Goal: Find specific page/section: Find specific page/section

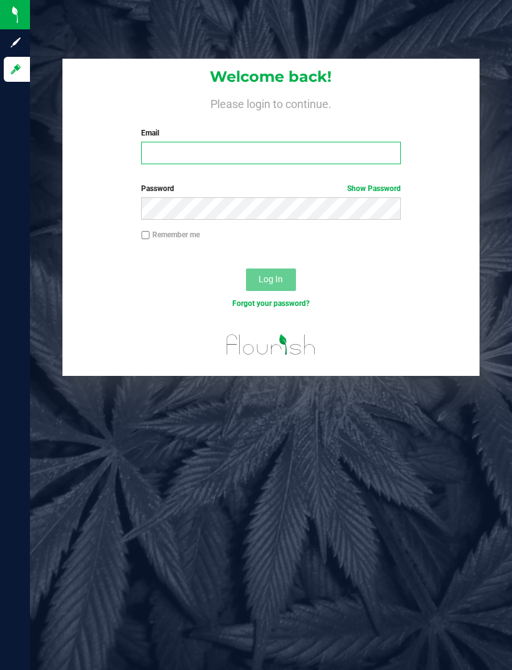
type input "[EMAIL_ADDRESS][DOMAIN_NAME]"
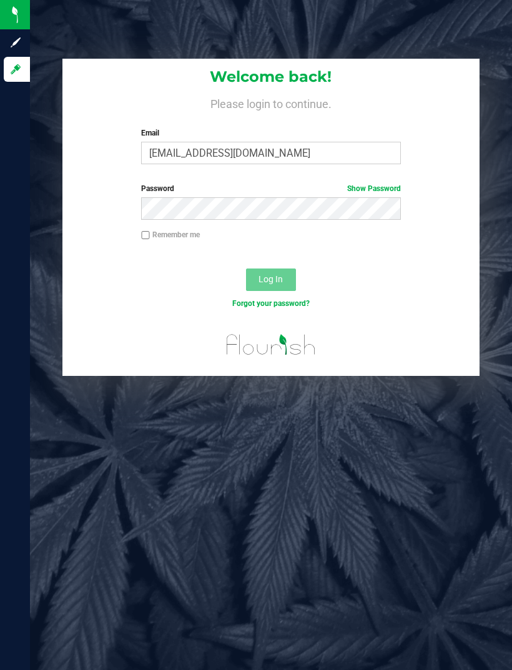
click at [270, 278] on button "Log In" at bounding box center [271, 280] width 50 height 22
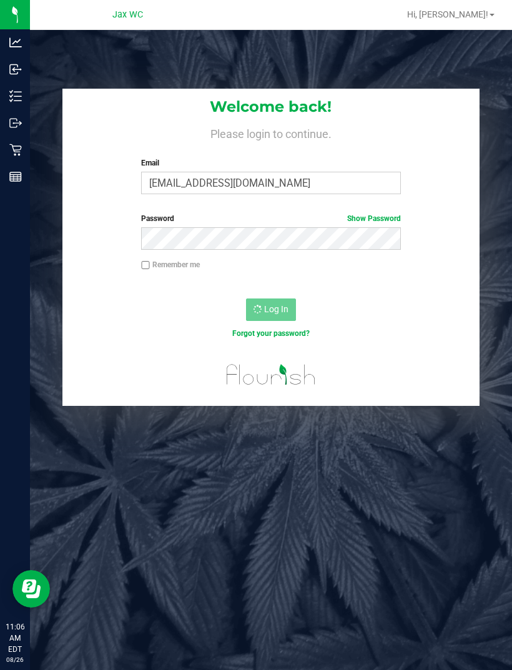
click at [7, 114] on div "Outbound" at bounding box center [17, 123] width 26 height 25
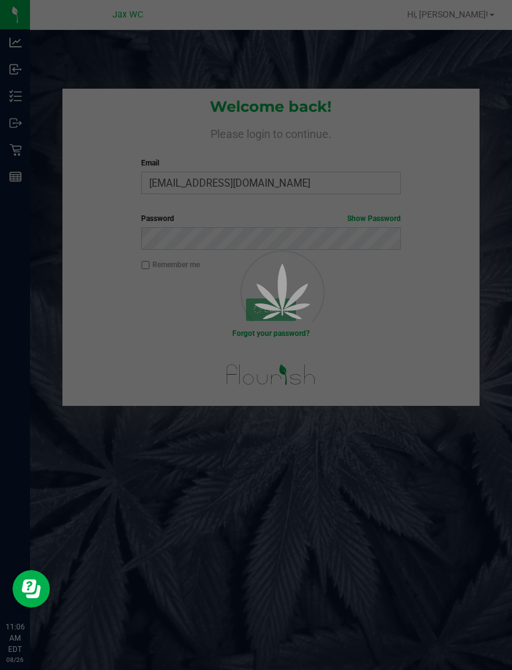
click at [0, 0] on p "Outbound" at bounding box center [0, 0] width 0 height 0
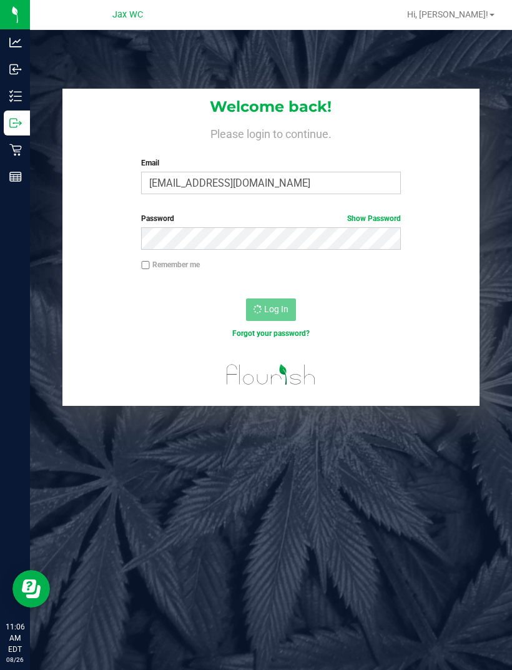
click at [30, 160] on div "Retail" at bounding box center [17, 149] width 26 height 25
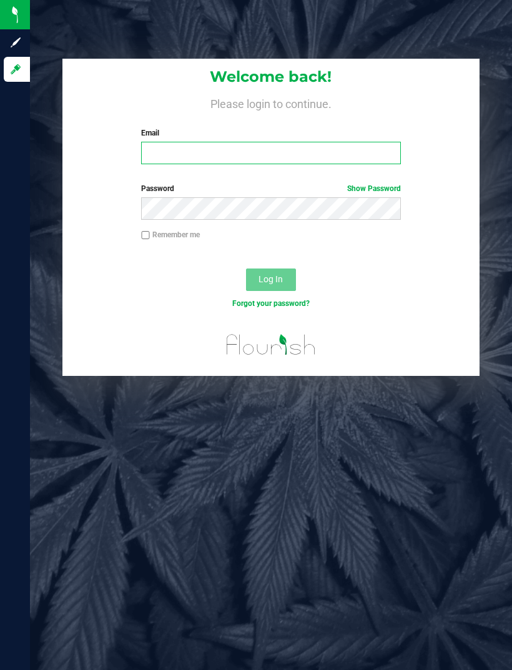
click at [197, 157] on input "Email" at bounding box center [271, 153] width 260 height 22
type input "[EMAIL_ADDRESS][DOMAIN_NAME]"
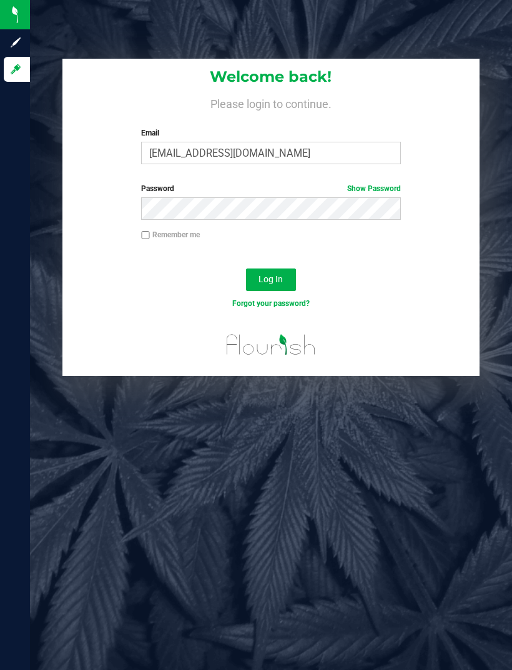
click at [280, 272] on button "Log In" at bounding box center [271, 280] width 50 height 22
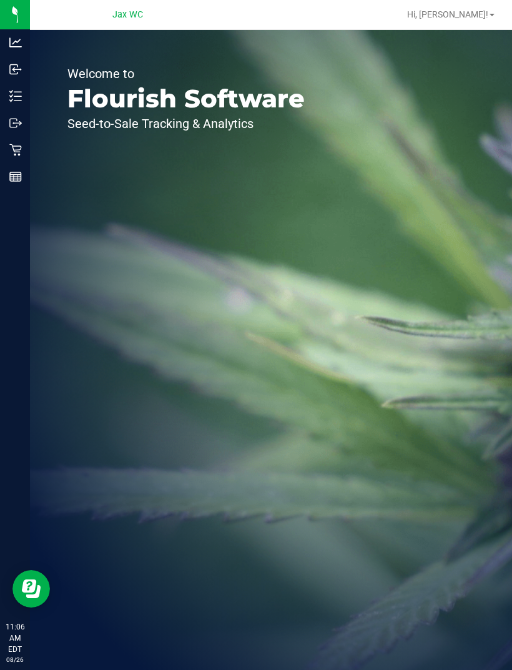
click at [17, 86] on div "Inventory" at bounding box center [17, 96] width 26 height 25
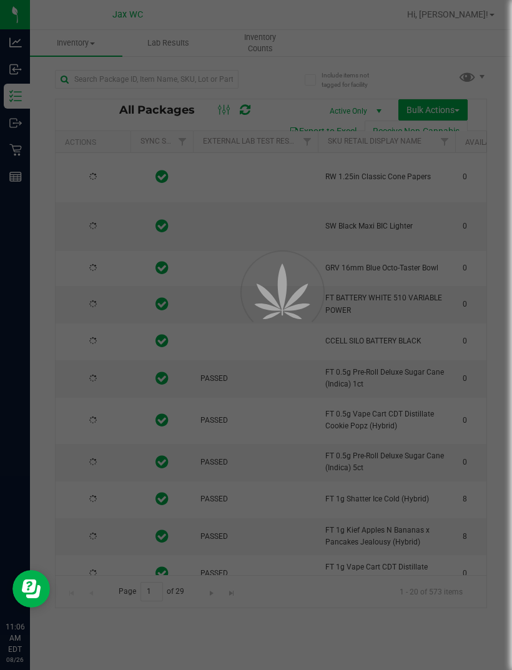
type input "[DATE]"
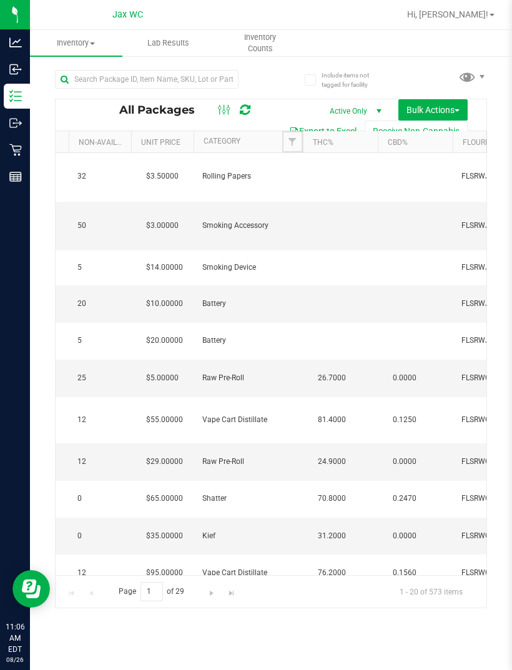
click at [288, 140] on span "Filter" at bounding box center [292, 142] width 10 height 10
click at [293, 141] on span "Filter" at bounding box center [295, 142] width 10 height 10
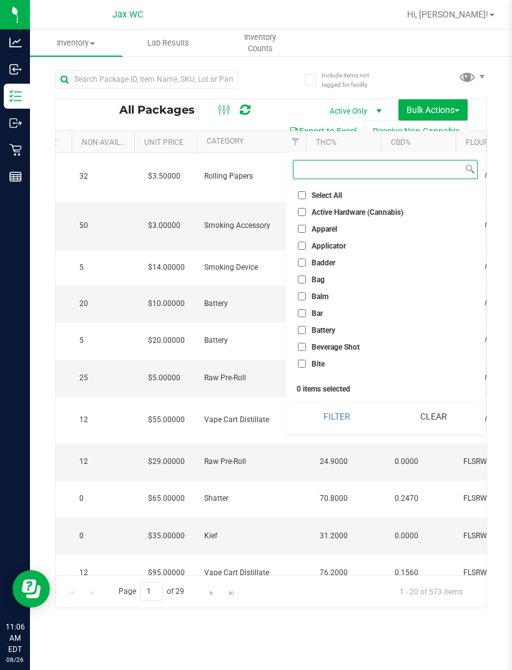
click at [350, 161] on input at bounding box center [377, 169] width 169 height 18
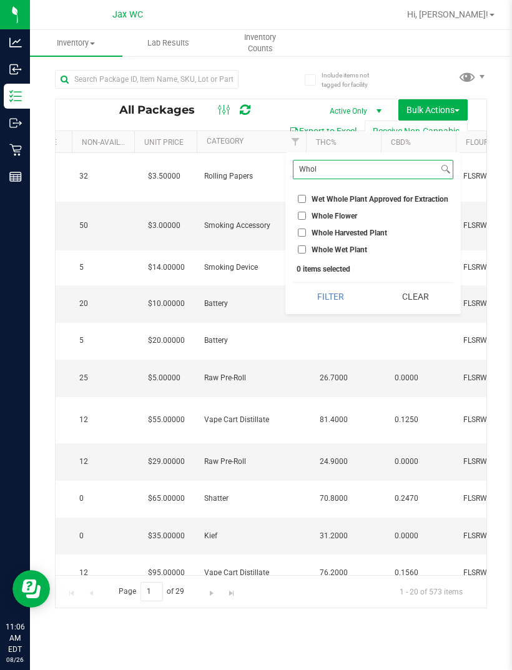
type input "Whol"
click at [306, 217] on input "Whole Flower" at bounding box center [302, 216] width 8 height 8
checkbox input "true"
click at [327, 296] on button "Filter" at bounding box center [331, 296] width 76 height 27
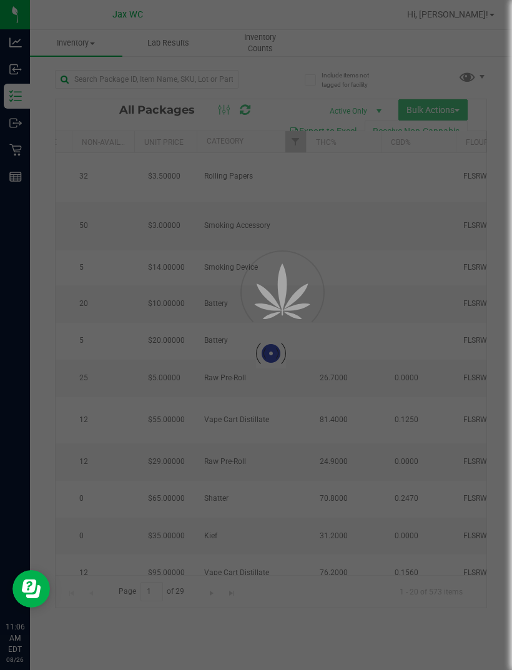
type input "[DATE]"
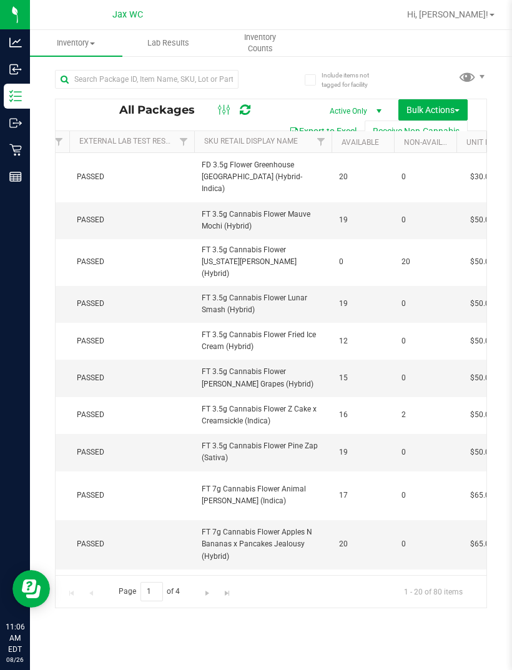
click at [360, 139] on link "Available" at bounding box center [360, 142] width 37 height 9
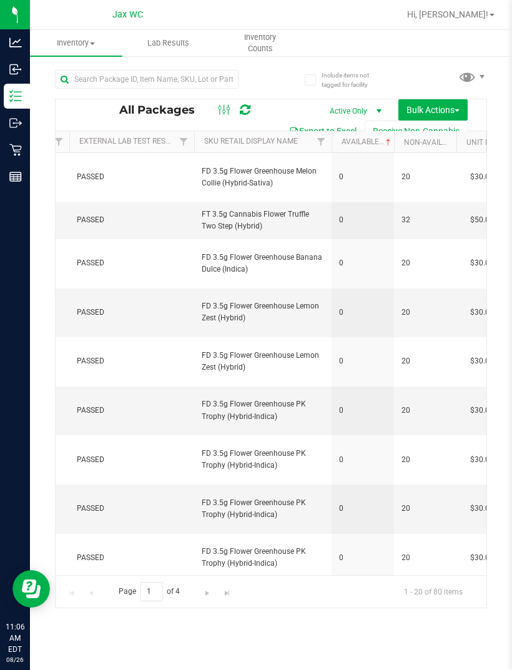
click at [266, 142] on link "Sku Retail Display Name" at bounding box center [251, 141] width 94 height 9
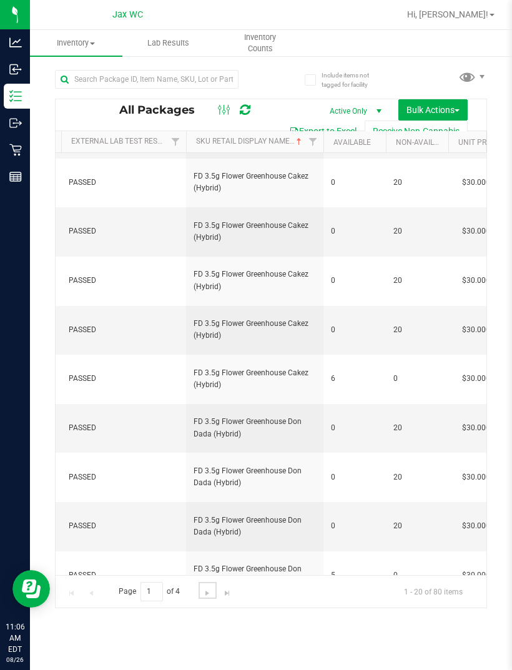
click at [204, 598] on span "Go to the next page" at bounding box center [207, 593] width 10 height 10
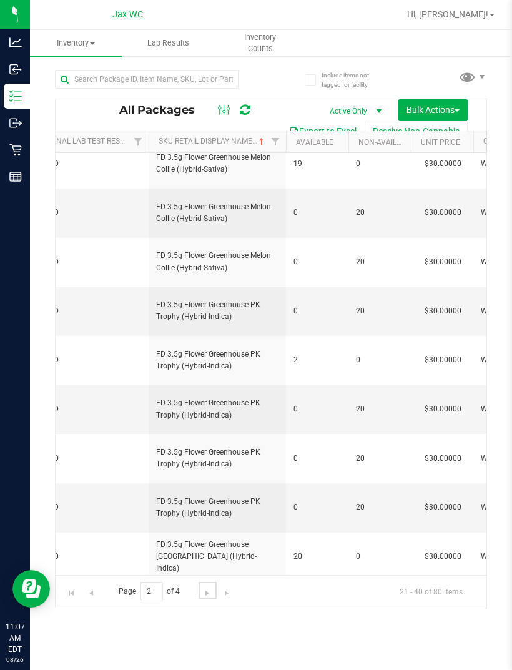
click at [202, 599] on link "Go to the next page" at bounding box center [208, 590] width 18 height 17
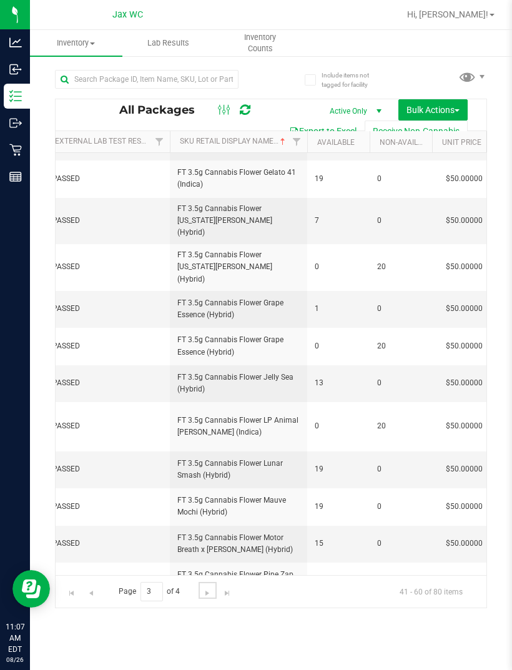
click at [206, 598] on span "Go to the next page" at bounding box center [207, 593] width 10 height 10
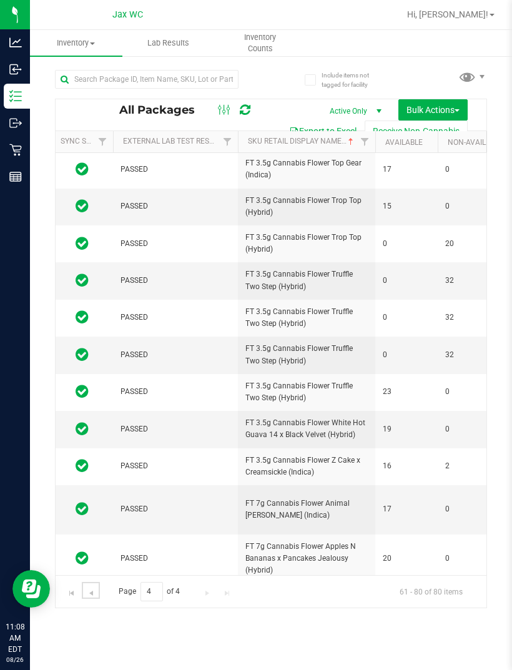
click at [92, 598] on span "Go to the previous page" at bounding box center [91, 593] width 10 height 10
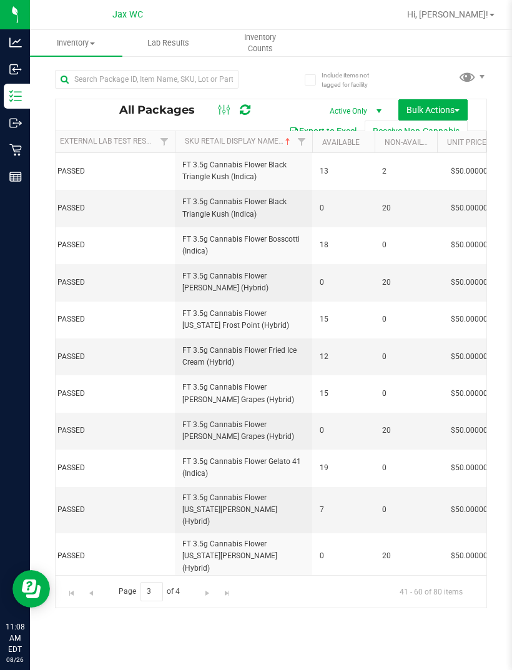
click at [8, 145] on div "Retail" at bounding box center [17, 149] width 26 height 25
